Goal: Information Seeking & Learning: Check status

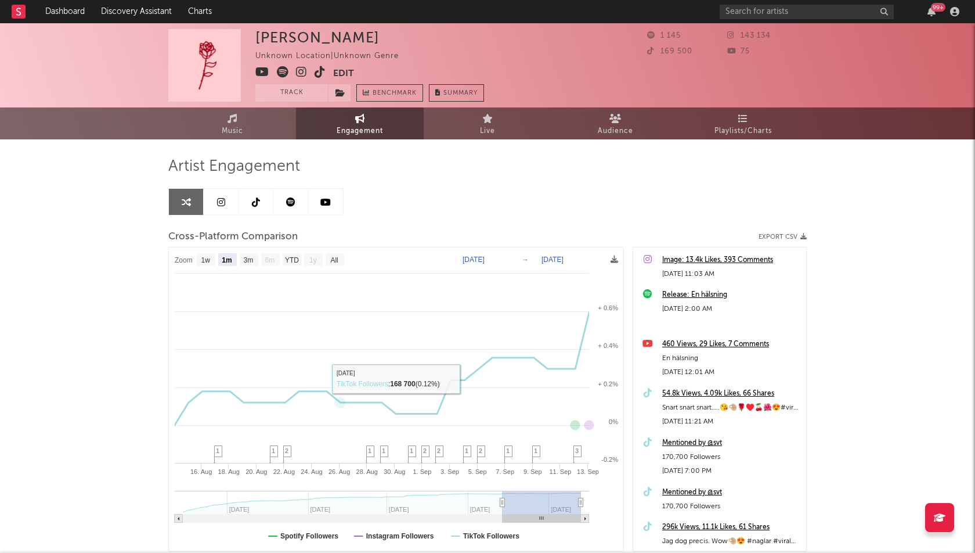
select select "1m"
click at [52, 15] on link "Dashboard" at bounding box center [65, 11] width 56 height 23
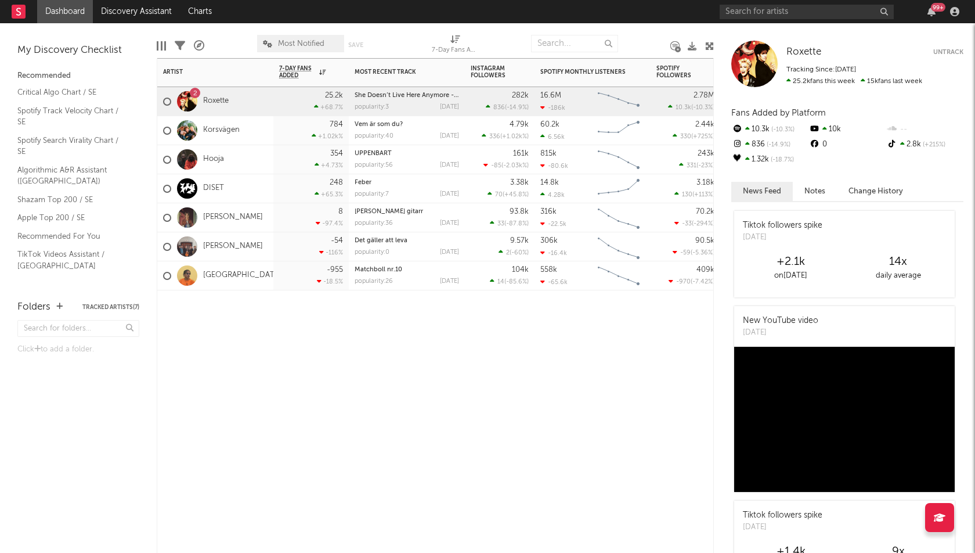
click at [213, 323] on div at bounding box center [215, 307] width 116 height 35
click at [793, 16] on input "text" at bounding box center [807, 12] width 174 height 15
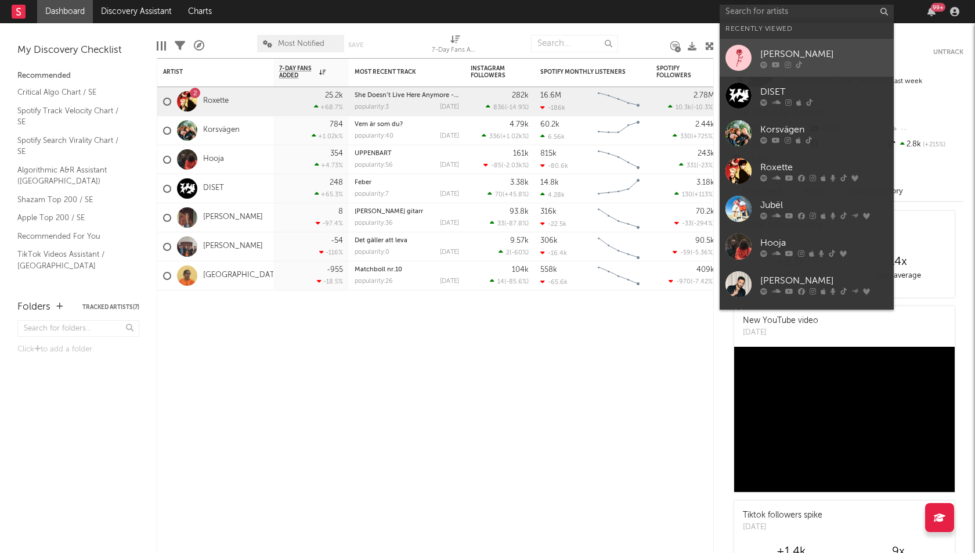
click at [783, 50] on div "[PERSON_NAME]" at bounding box center [825, 55] width 128 height 14
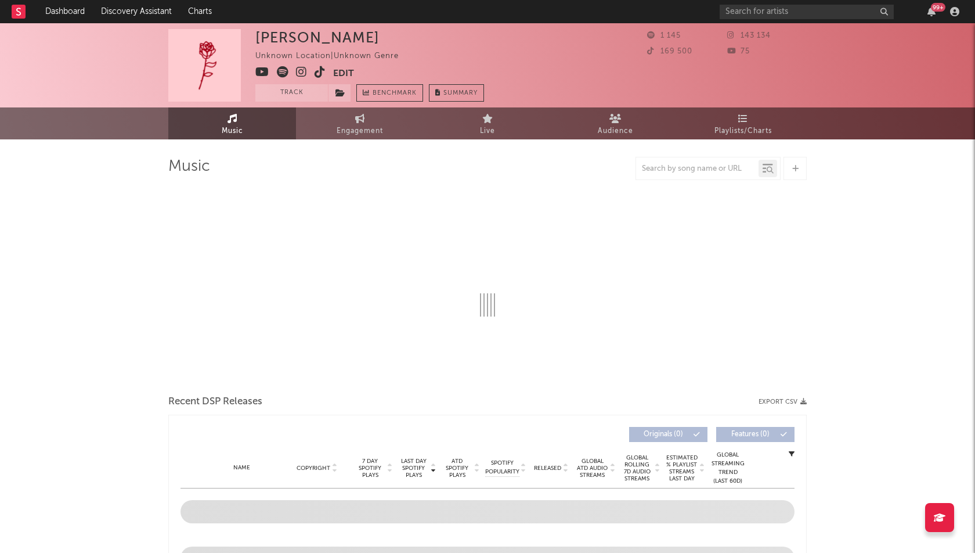
select select "1w"
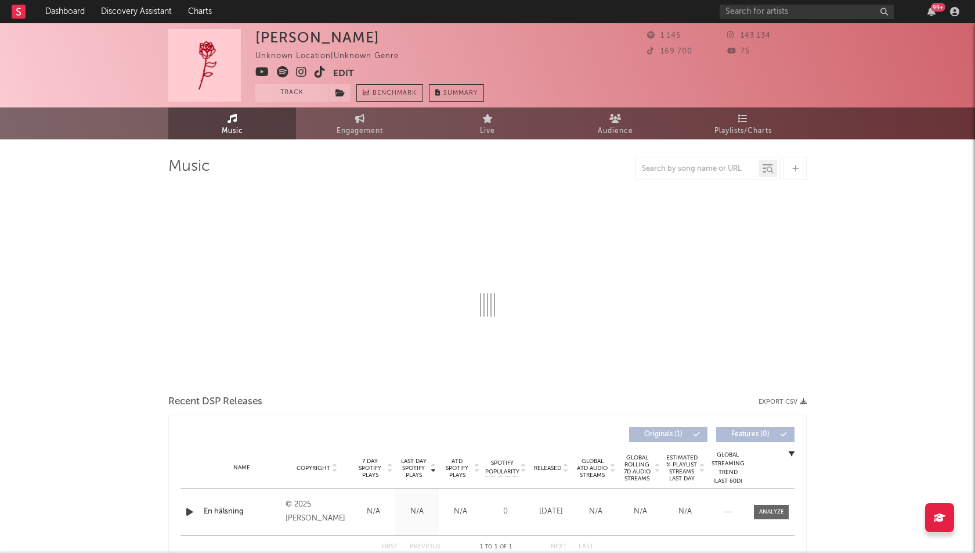
select select "1w"
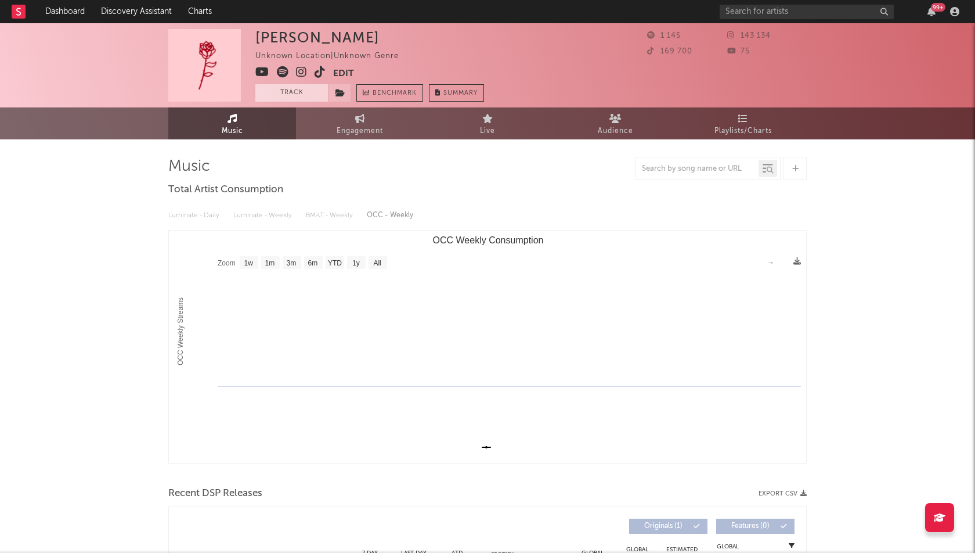
click at [296, 93] on button "Track" at bounding box center [291, 92] width 73 height 17
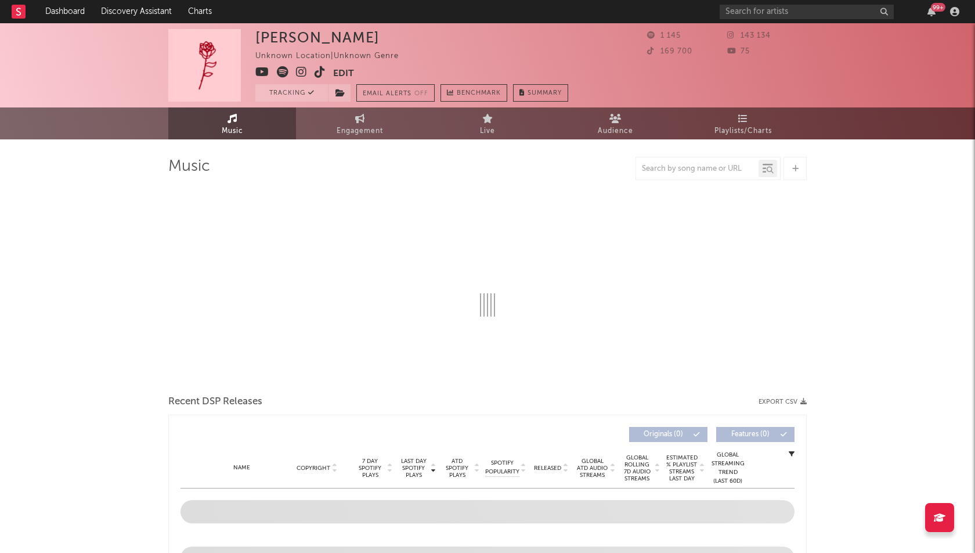
select select "1w"
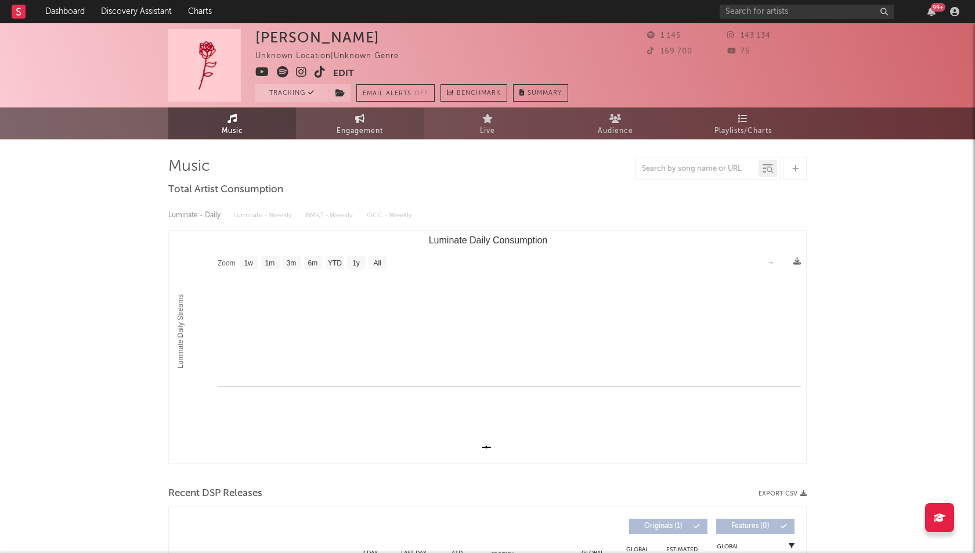
click at [352, 129] on span "Engagement" at bounding box center [360, 131] width 46 height 14
select select "1w"
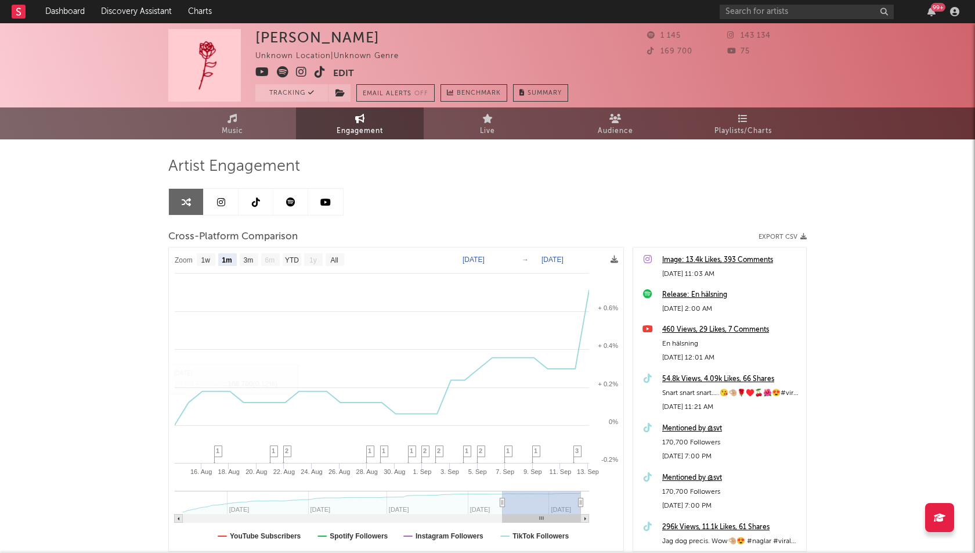
scroll to position [79, 0]
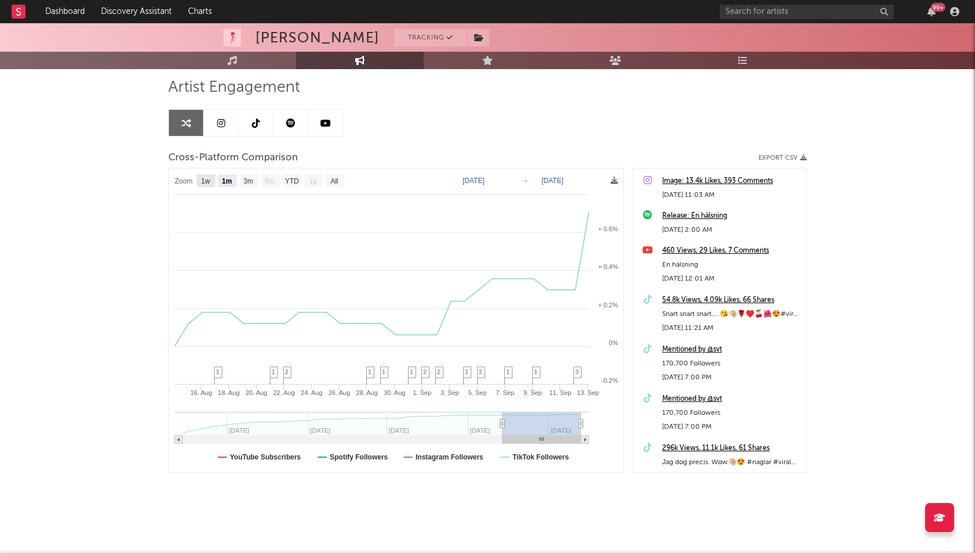
click at [203, 179] on text "1w" at bounding box center [205, 181] width 9 height 8
select select "1w"
type input "[DATE]"
select select "1w"
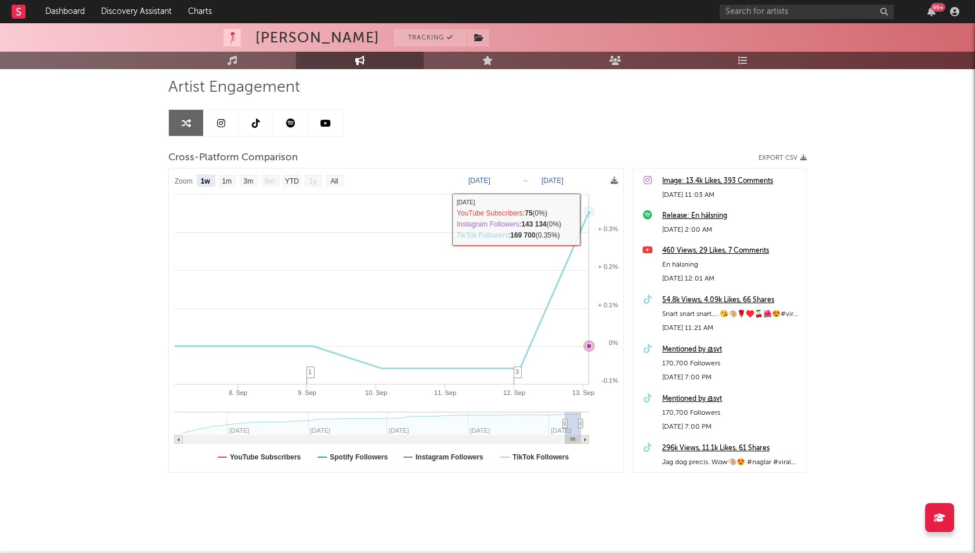
click at [590, 214] on icon at bounding box center [590, 212] width 12 height 12
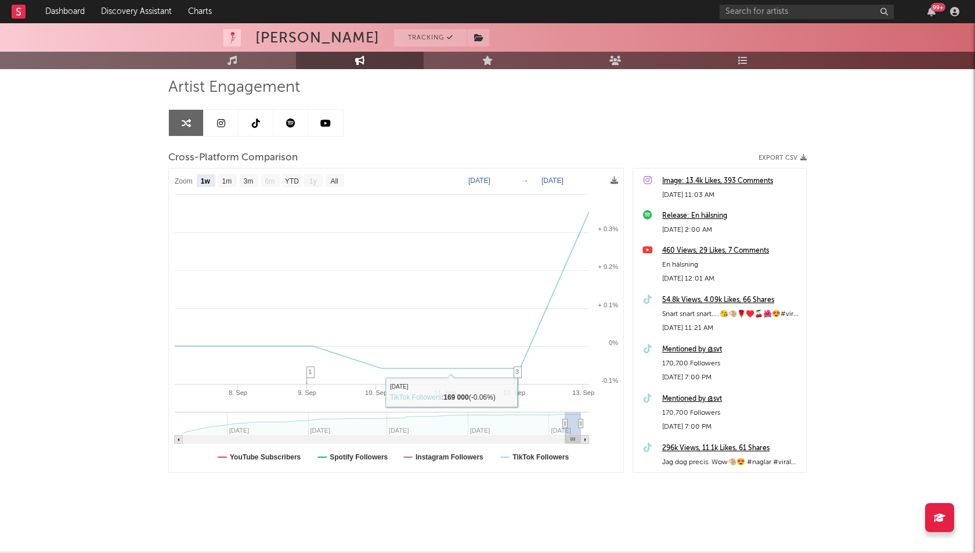
click at [35, 214] on div "[PERSON_NAME] Tracking Unknown Location | Unknown Genre Edit Tracking Email Ale…" at bounding box center [487, 249] width 975 height 610
